Goal: Check status: Check status

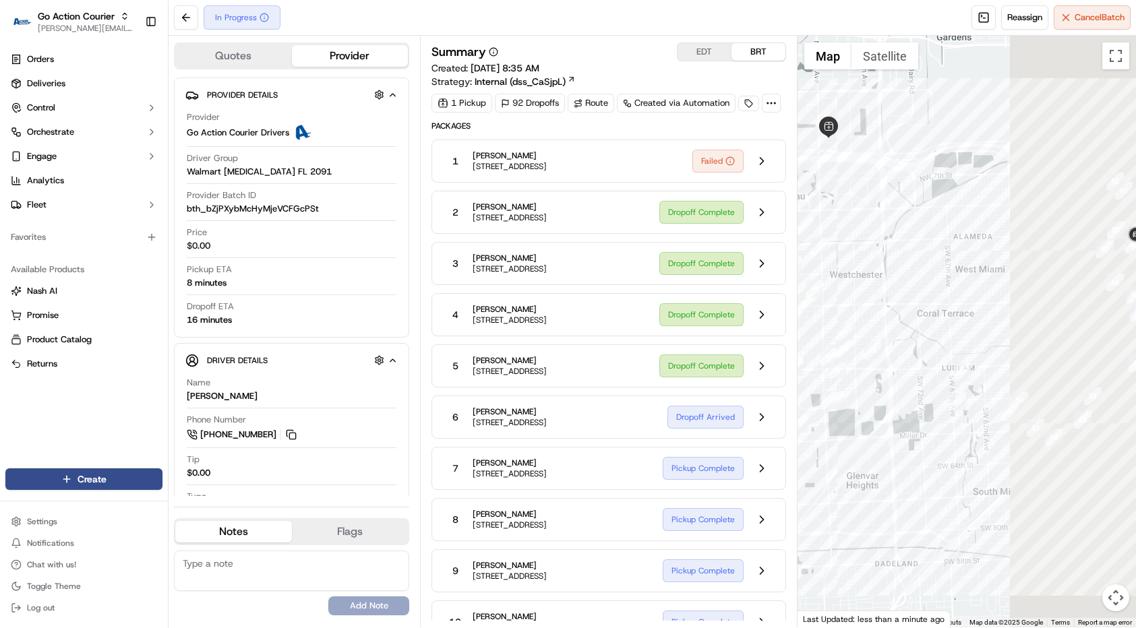
drag, startPoint x: 852, startPoint y: 324, endPoint x: 910, endPoint y: 321, distance: 58.7
click at [817, 319] on div at bounding box center [967, 332] width 339 height 592
drag, startPoint x: 910, startPoint y: 321, endPoint x: 847, endPoint y: 318, distance: 63.5
click at [847, 318] on div at bounding box center [967, 332] width 339 height 592
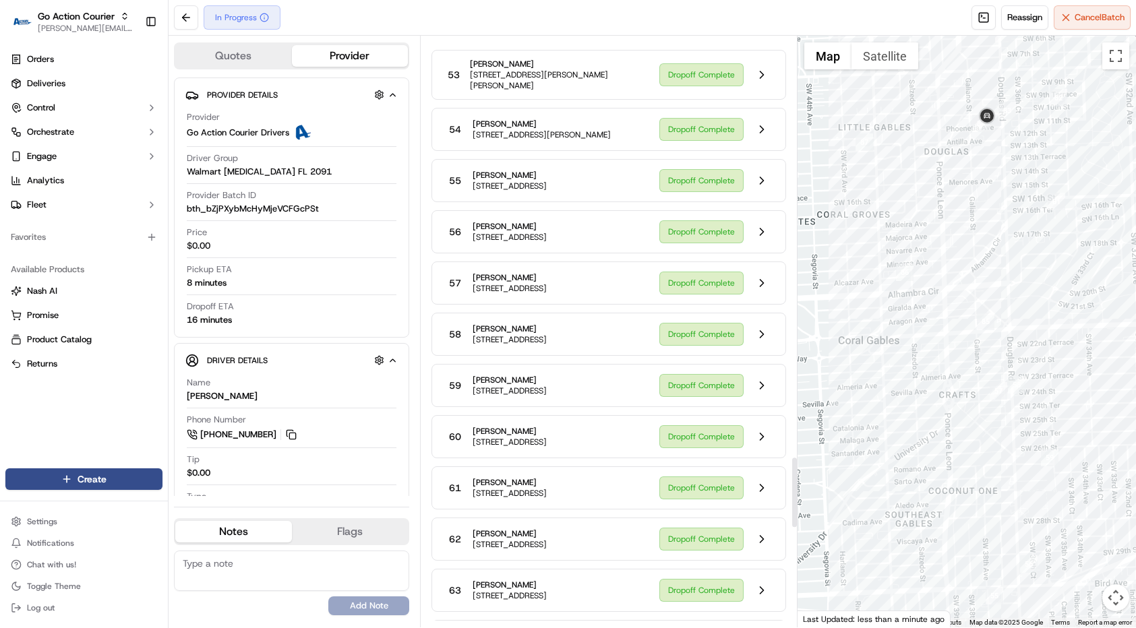
scroll to position [4333, 0]
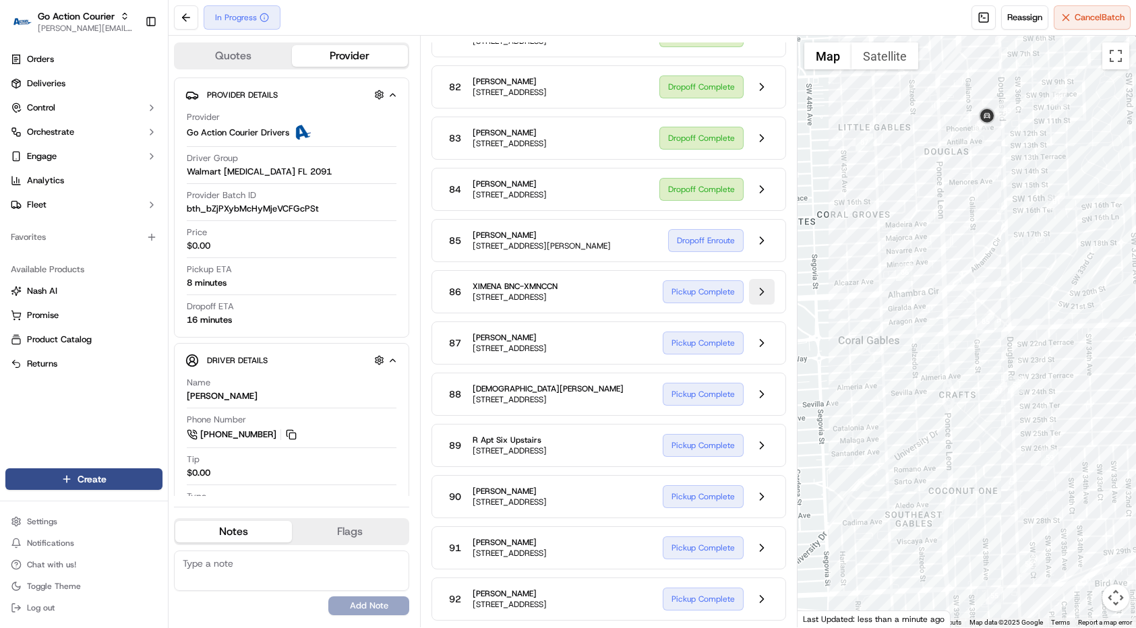
click at [768, 289] on button at bounding box center [762, 292] width 26 height 26
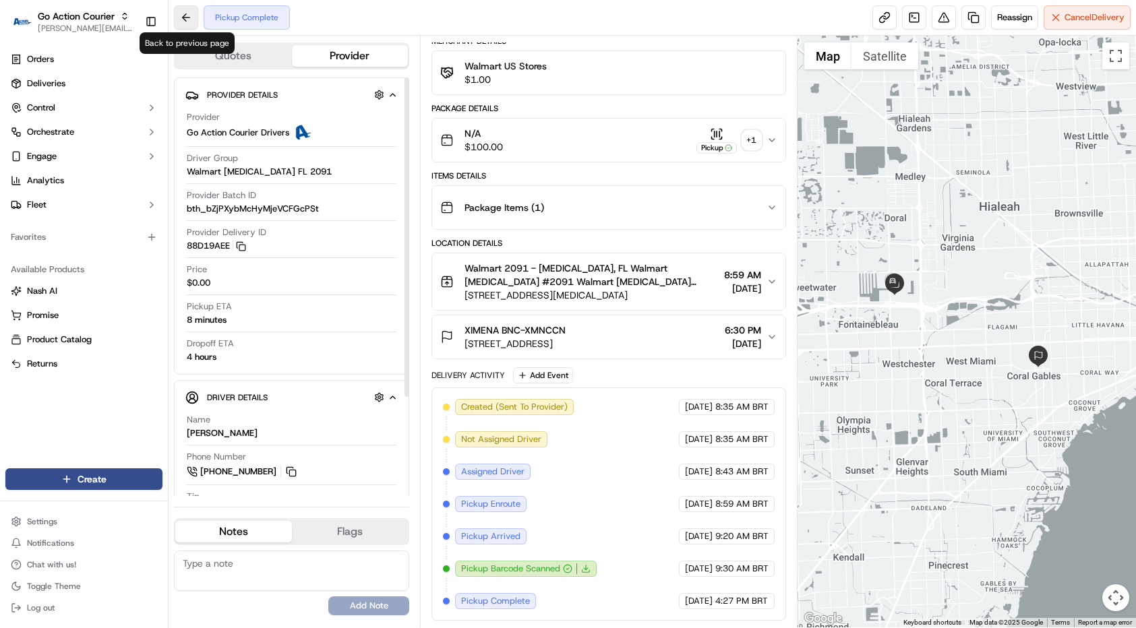
click at [191, 17] on button at bounding box center [186, 17] width 24 height 24
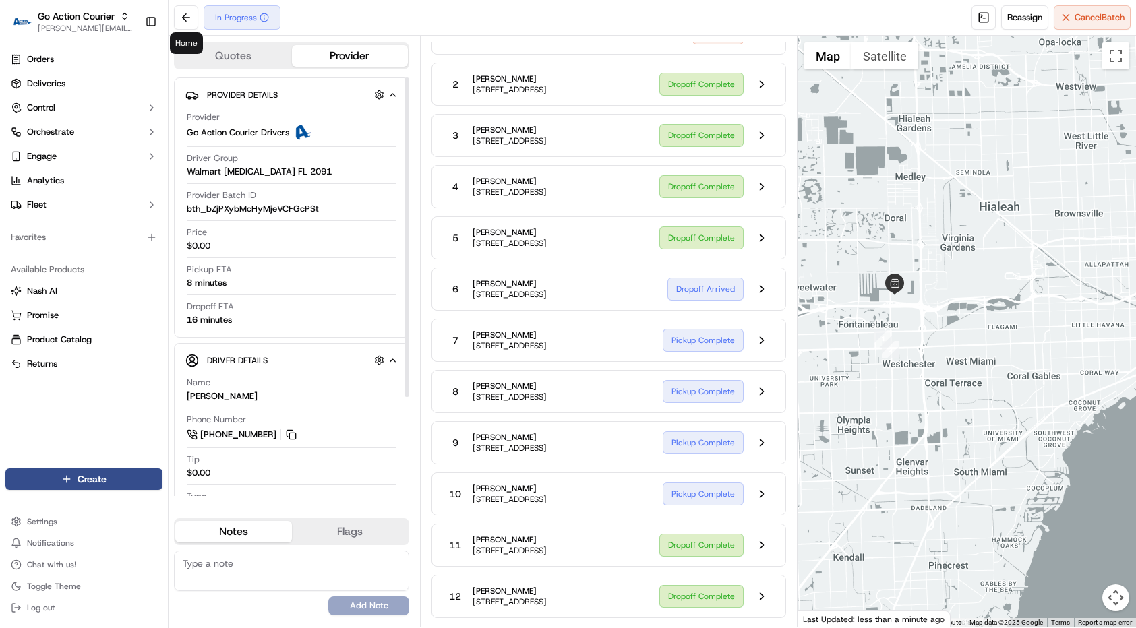
scroll to position [4333, 0]
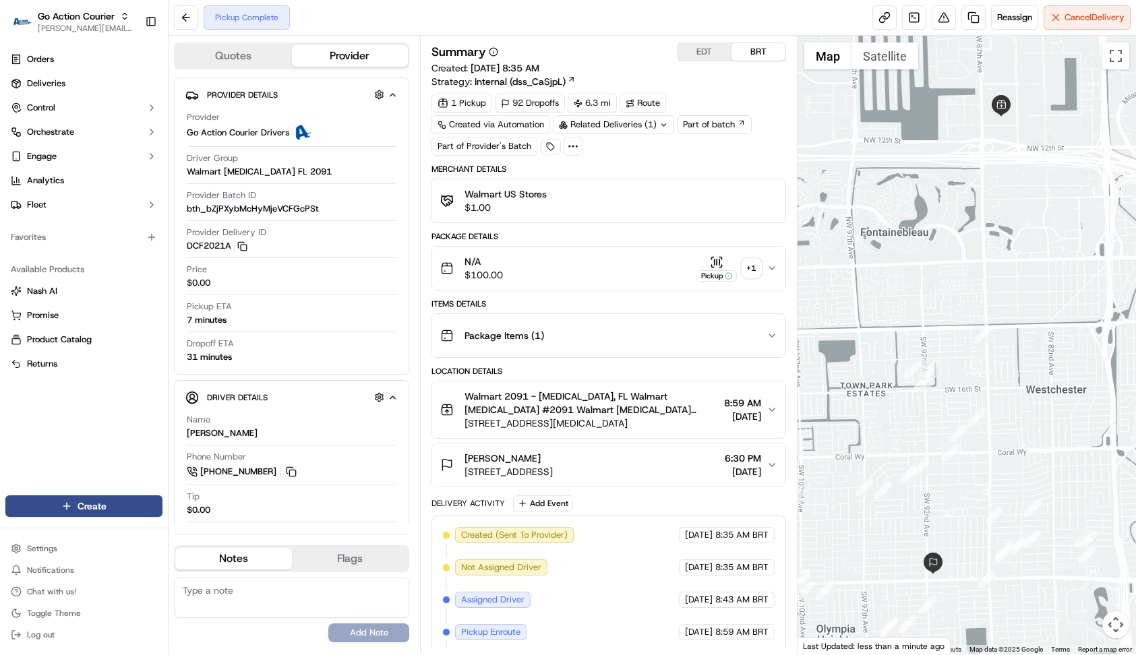
click at [480, 138] on div "1 Pickup 92 Dropoffs 6.3 mi Route Created via Automation Related Deliveries (1)…" at bounding box center [609, 125] width 355 height 62
click at [484, 147] on div "1 Pickup 92 Dropoffs 6.3 mi Route Created via Automation Related Deliveries (1)…" at bounding box center [609, 125] width 355 height 62
click at [700, 128] on link "Part of batch" at bounding box center [714, 124] width 75 height 19
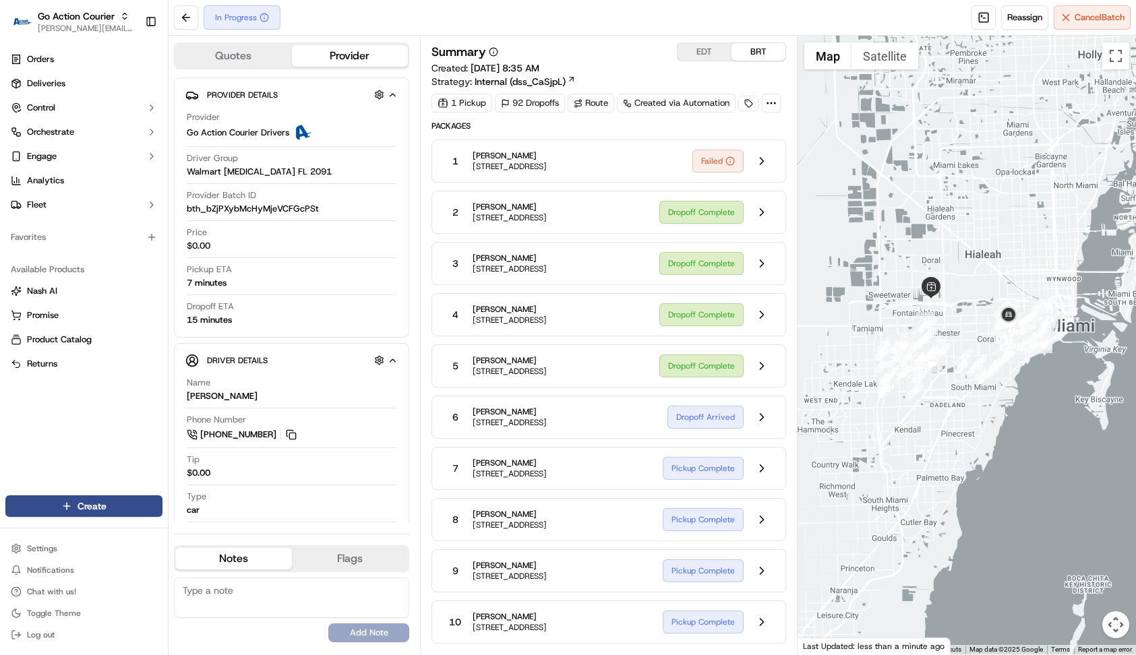
click at [761, 177] on div "1 Nick Nunez 8942 W Flagler St, Apt 4, Miami, FL 33174, US Failed" at bounding box center [609, 161] width 355 height 43
click at [761, 168] on button at bounding box center [762, 161] width 26 height 26
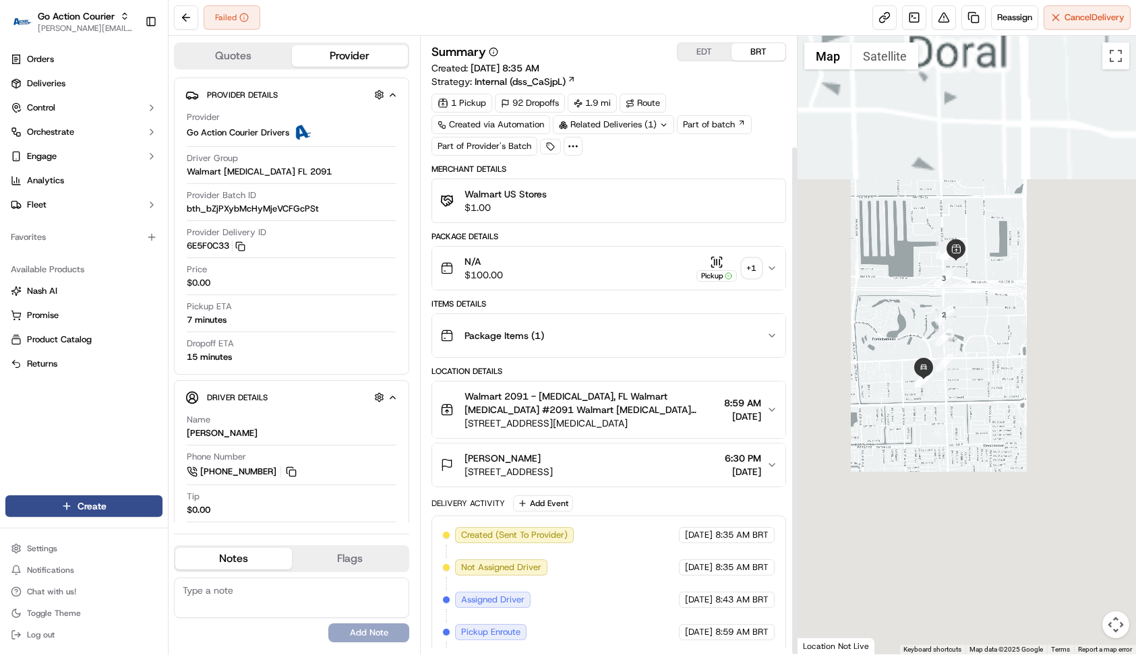
scroll to position [134, 0]
